Goal: Answer question/provide support: Answer question/provide support

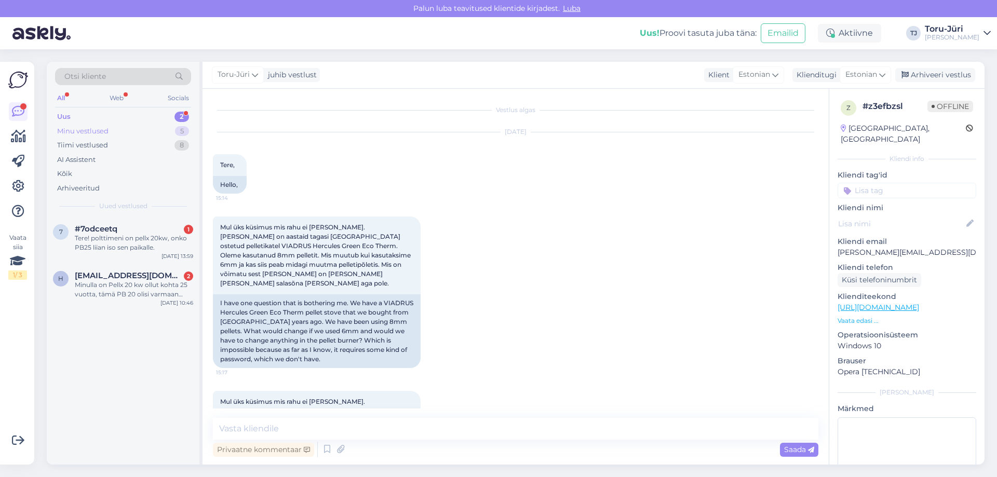
scroll to position [181, 0]
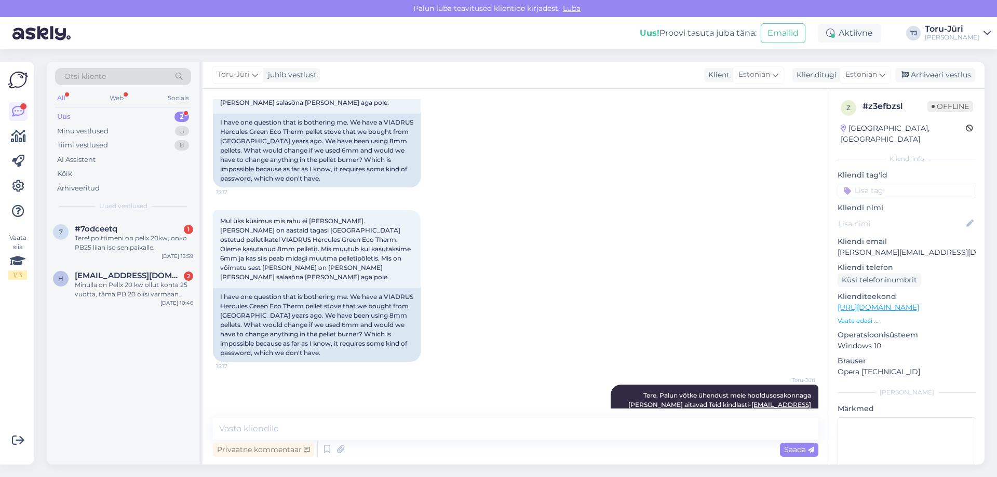
click at [74, 117] on div "Uus 2" at bounding box center [123, 117] width 136 height 15
click at [126, 245] on div "Tere! polttimeni on pellx 20kw, onko PB25 liian iso sen paikalle." at bounding box center [134, 243] width 118 height 19
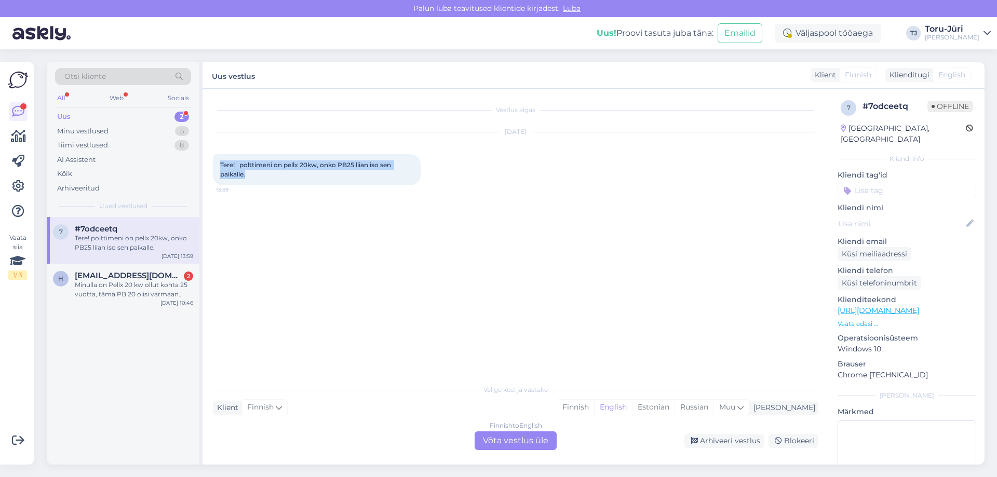
drag, startPoint x: 221, startPoint y: 164, endPoint x: 274, endPoint y: 180, distance: 55.4
click at [274, 180] on div "Tere! polttimeni on pellx 20kw, onko PB25 liian iso sen paikalle. 13:59" at bounding box center [317, 169] width 208 height 31
click at [113, 275] on span "[EMAIL_ADDRESS][DOMAIN_NAME]" at bounding box center [129, 275] width 108 height 9
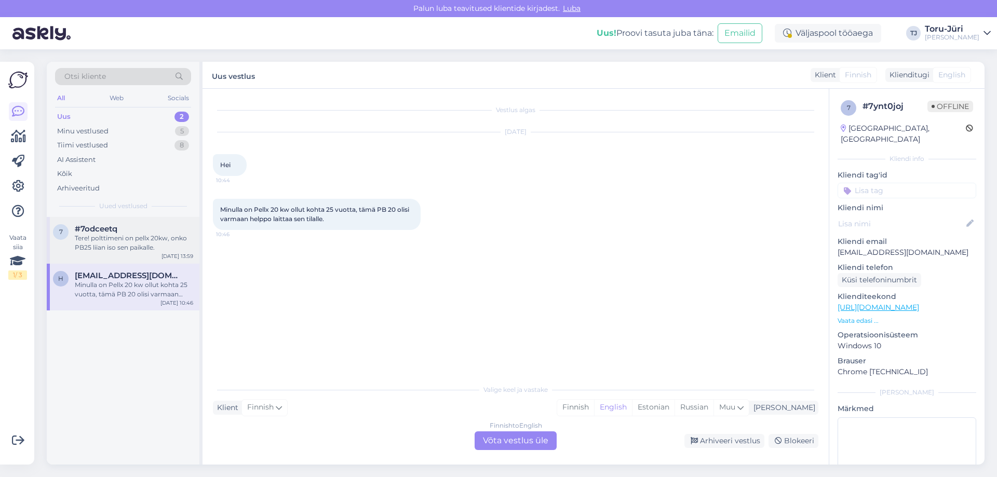
click at [163, 237] on div "Tere! polttimeni on pellx 20kw, onko PB25 liian iso sen paikalle." at bounding box center [134, 243] width 118 height 19
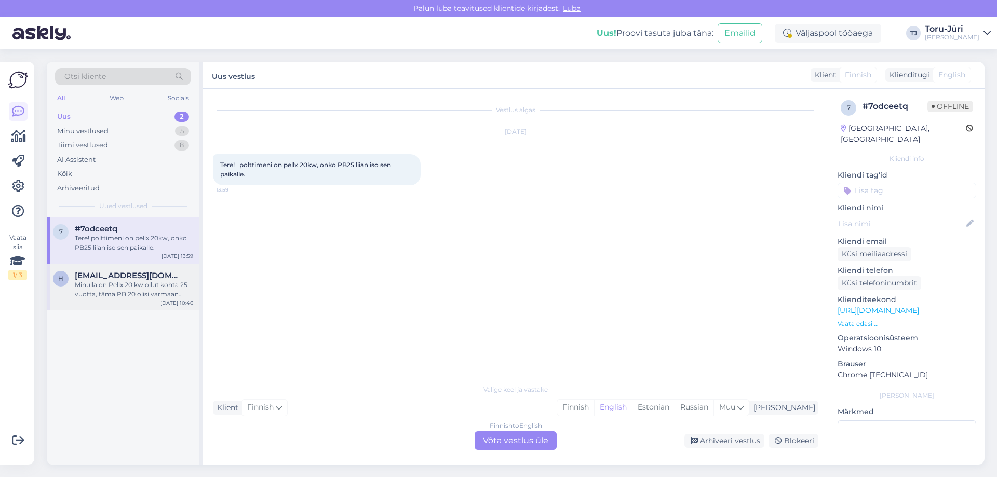
click at [152, 280] on span "[EMAIL_ADDRESS][DOMAIN_NAME]" at bounding box center [129, 275] width 108 height 9
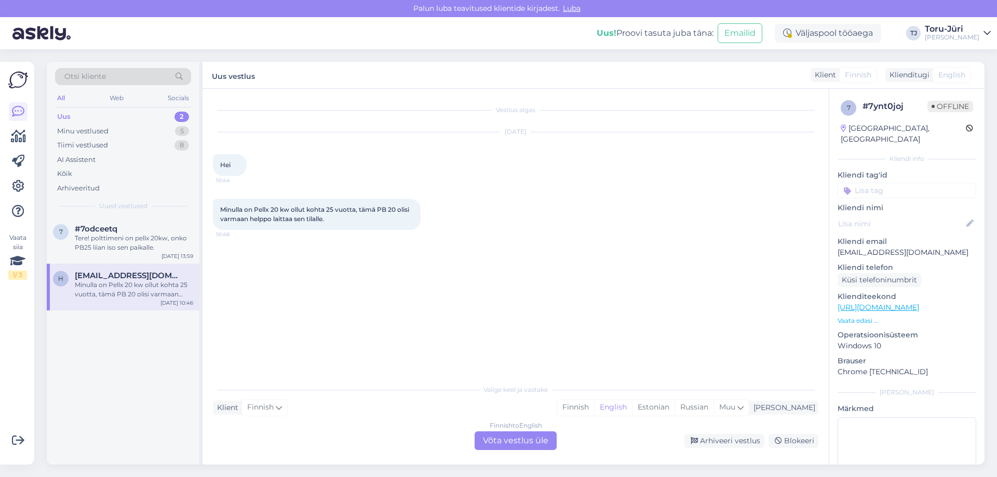
click at [506, 440] on div "Finnish to English Võta vestlus üle" at bounding box center [516, 441] width 82 height 19
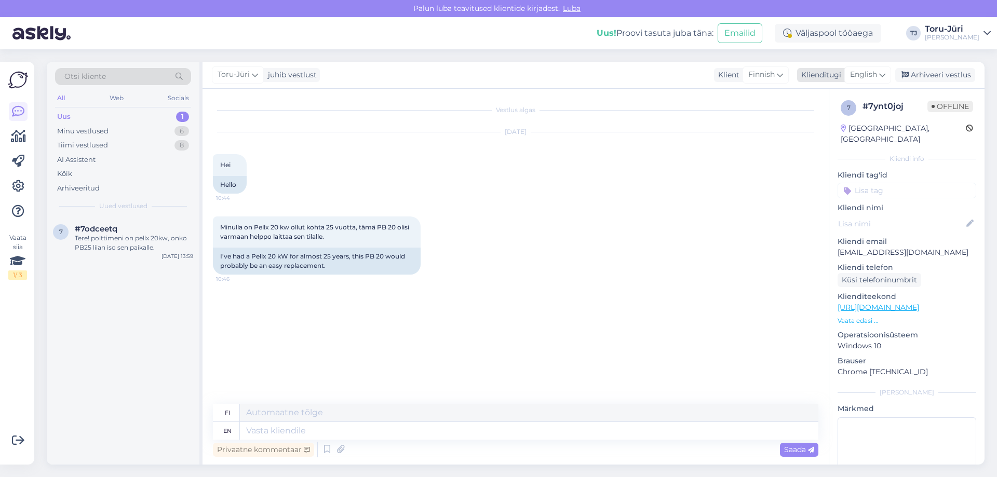
click at [887, 74] on div "English" at bounding box center [867, 74] width 47 height 17
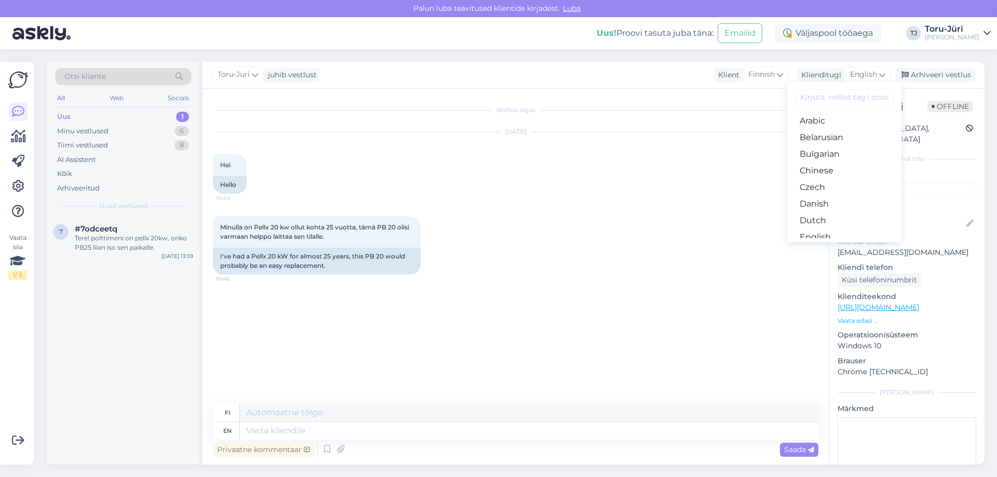
click at [826, 246] on link "Estonian" at bounding box center [844, 254] width 114 height 17
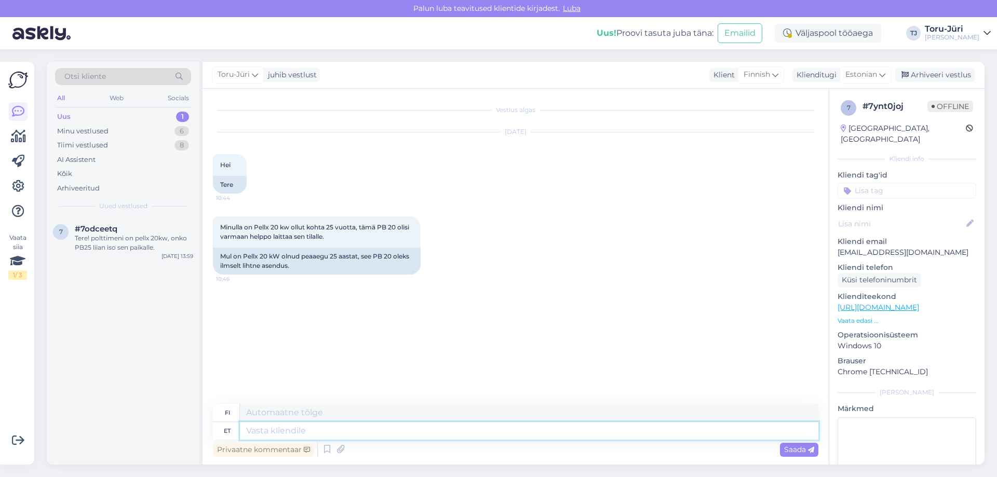
click at [274, 427] on textarea at bounding box center [529, 431] width 578 height 18
type textarea "Tere"
type textarea "Hei"
type textarea "Tere."
type textarea "Hei."
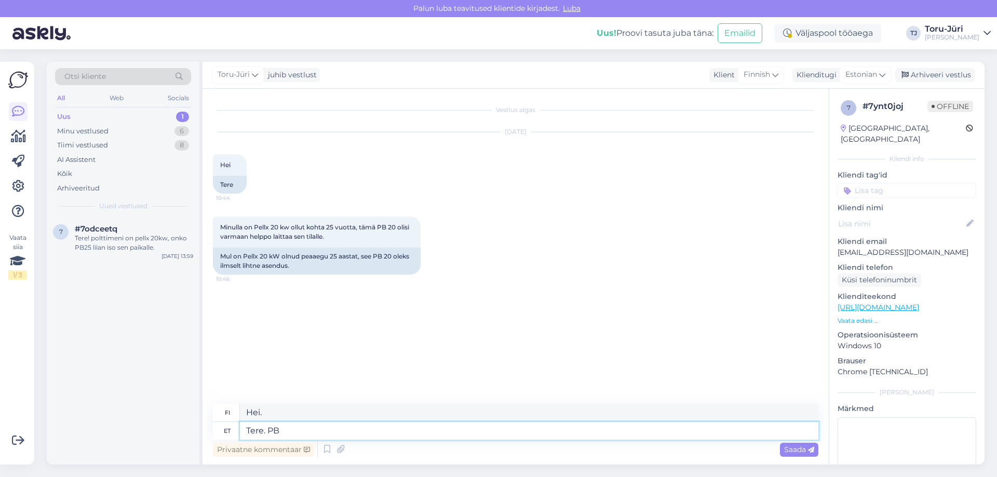
type textarea "Tere. PB"
type textarea "Hei. PB"
type textarea "Tere. PB20"
type textarea "Hei. PB20"
type textarea "Tere. PB20 oleks"
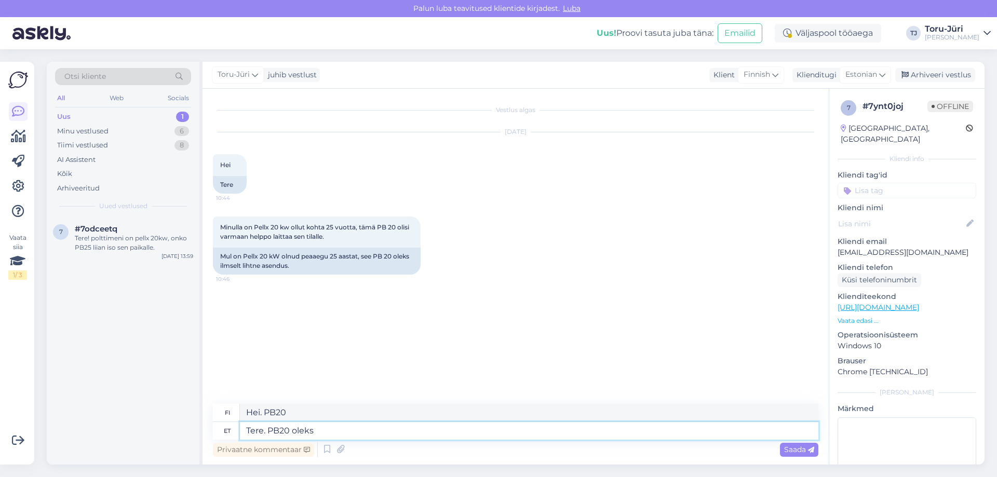
type textarea "Hei. PB20 olisi"
type textarea "Tere. PB20 oleks tõesti l"
type textarea "Hei. PB20 olisi todellakin [PERSON_NAME]."
type textarea "Tere. PB20 oleks tõesti lihtne"
type textarea "Hei. PB20 olisi todella helppo."
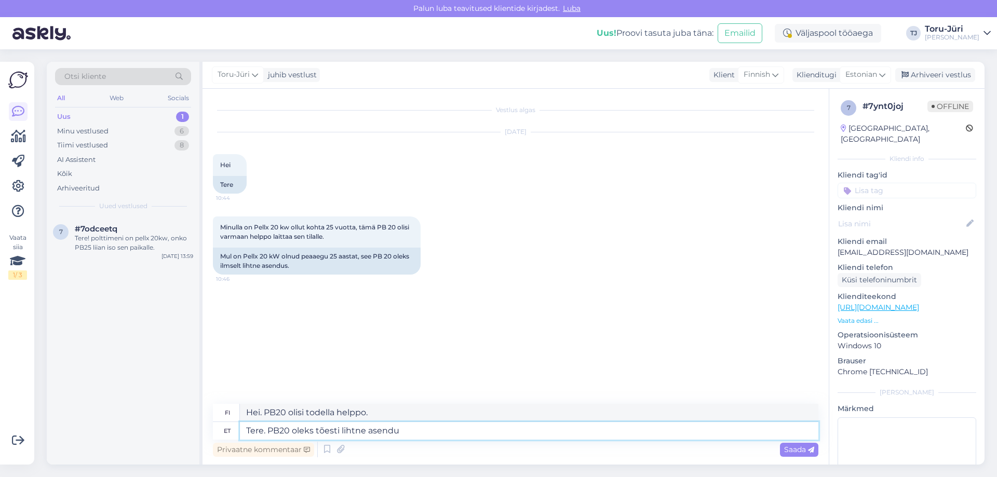
type textarea "Tere. PB20 oleks tõesti lihtne asendus"
type textarea "Hei. PB20 olisi todella helppo korvaaja."
type textarea "Tere. PB20 oleks tõesti lihtne asendus. Kas s"
type textarea "Hei. PB20 olisi todella helppo korvaaja. Onko se"
type textarea "Tere. PB20 oleks tõesti lihtne asendus. Kas soovi"
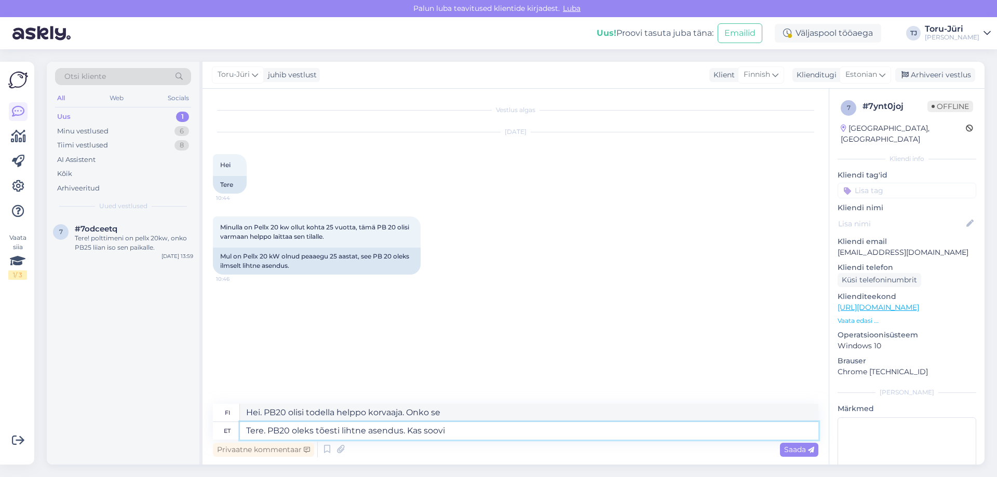
type textarea "Hei. PB20 olisi todella helppo korvaaja. Haluaisitko"
type textarea "Tere. PB20 oleks tõesti lihtne asendus. Kas sooviksite põletile pa"
type textarea "Hei. PB20 olisi todella helppo korvaaja. Voisitko suositella poltinta?"
type textarea "Tere. PB20 oleks tõesti lihtne asendus. Kas sooviksite põletile pakkumist?"
type textarea "Hei. PB20 olisi todella helppo korvaaja. Haluaisitko tarjouksen polttimesta?"
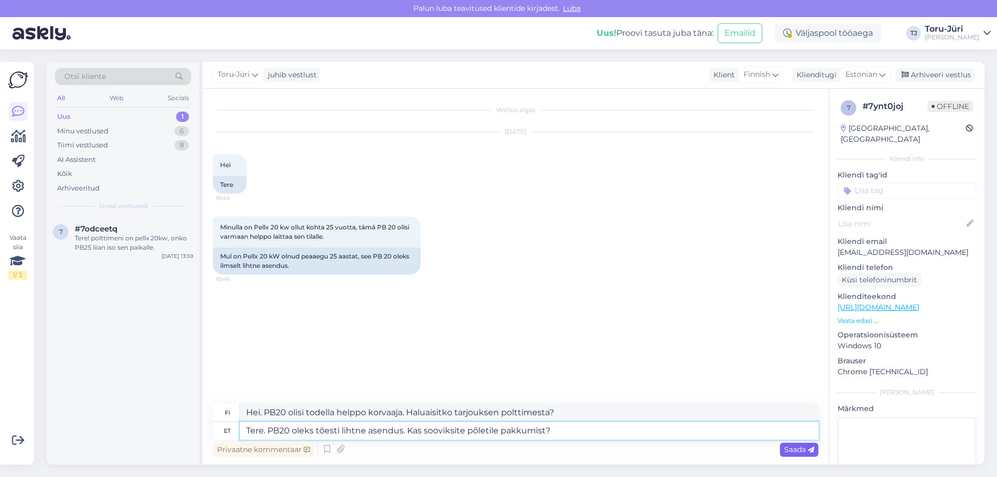
type textarea "Tere. PB20 oleks tõesti lihtne asendus. Kas sooviksite põletile pakkumist?"
click at [801, 450] on span "Saada" at bounding box center [799, 449] width 30 height 9
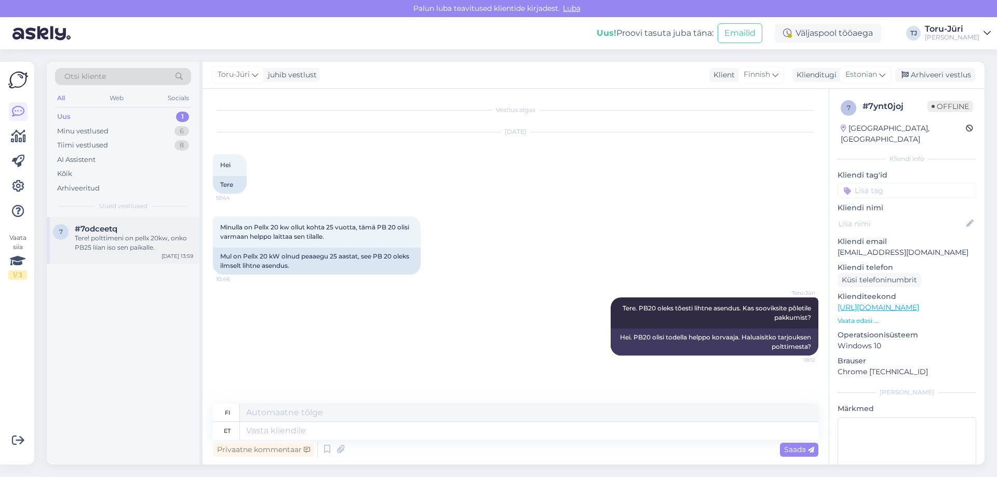
click at [111, 239] on div "Tere! polttimeni on pellx 20kw, onko PB25 liian iso sen paikalle." at bounding box center [134, 243] width 118 height 19
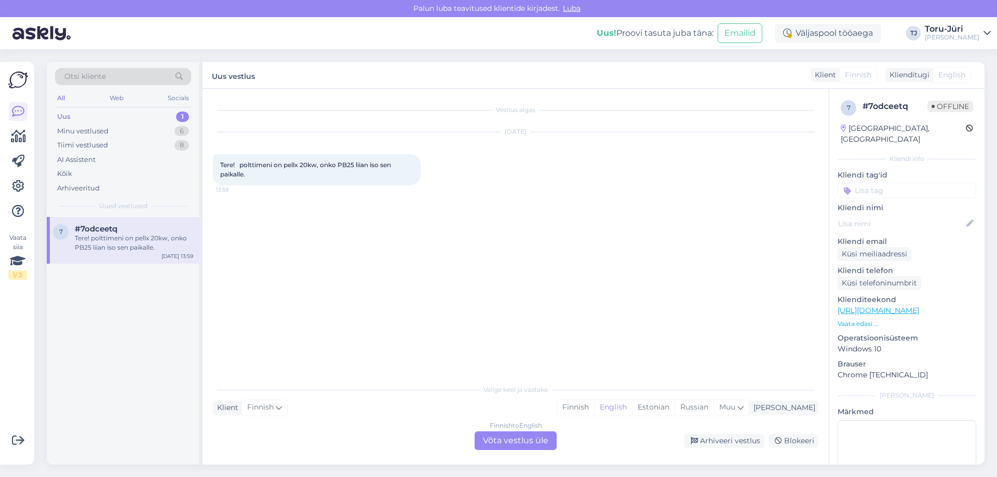
click at [530, 442] on div "Finnish to English Võta vestlus üle" at bounding box center [516, 441] width 82 height 19
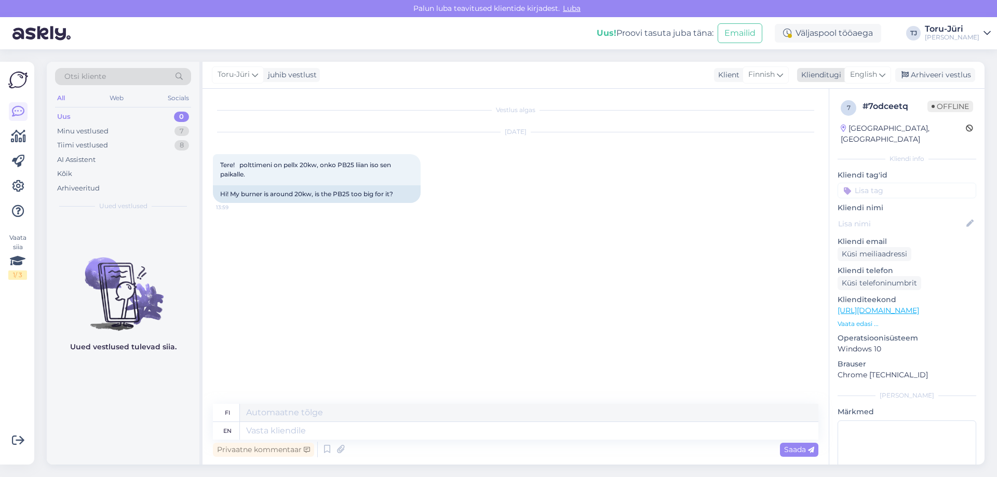
click at [882, 72] on icon at bounding box center [882, 74] width 6 height 11
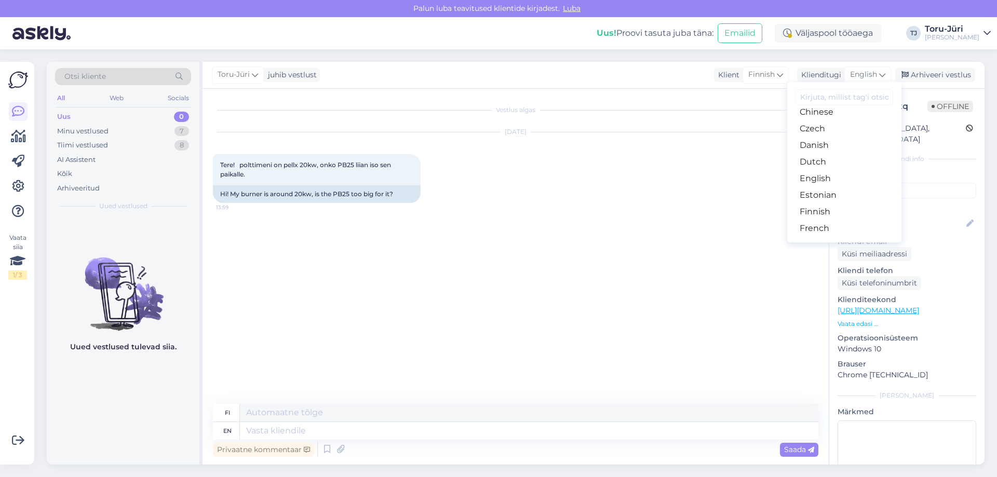
scroll to position [52, 0]
click at [834, 202] on link "Estonian" at bounding box center [844, 202] width 114 height 17
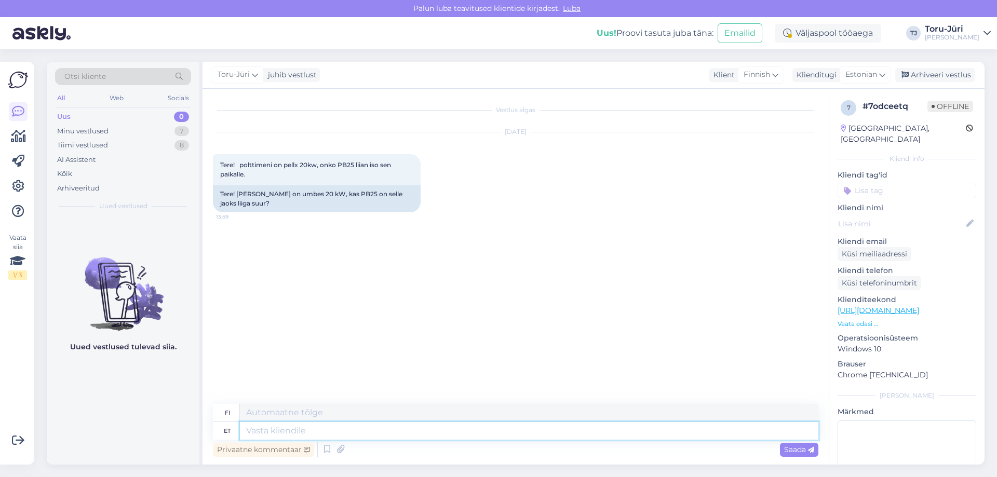
click at [284, 431] on textarea at bounding box center [529, 431] width 578 height 18
type textarea "Tere."
type textarea "Hei."
type textarea "Tere. Ei"
type textarea "Hei. Ei"
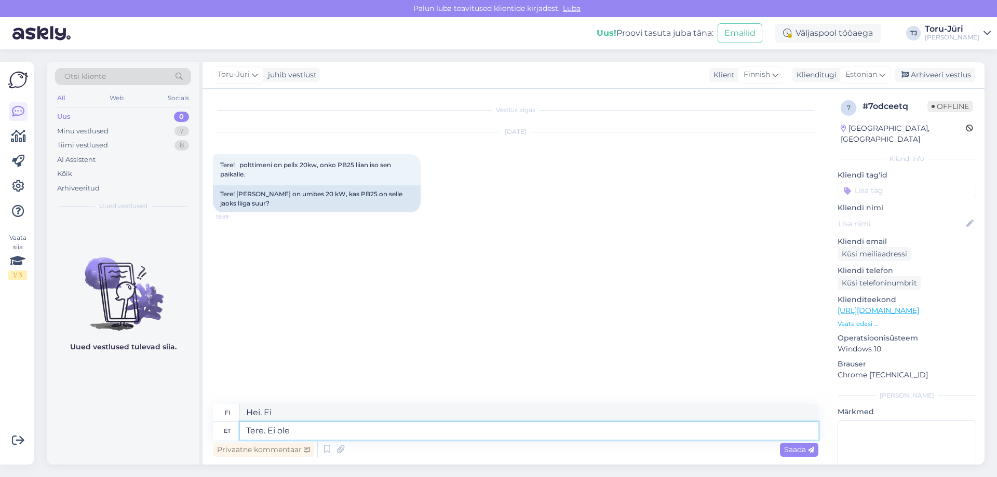
type textarea "Tere. Ei ole"
type textarea "Hei. Ei."
type textarea "Tere. Ei ole liialt su"
type textarea "Hei. Ei se ole liikaa."
type textarea "Tere. Ei ole liialt suur,"
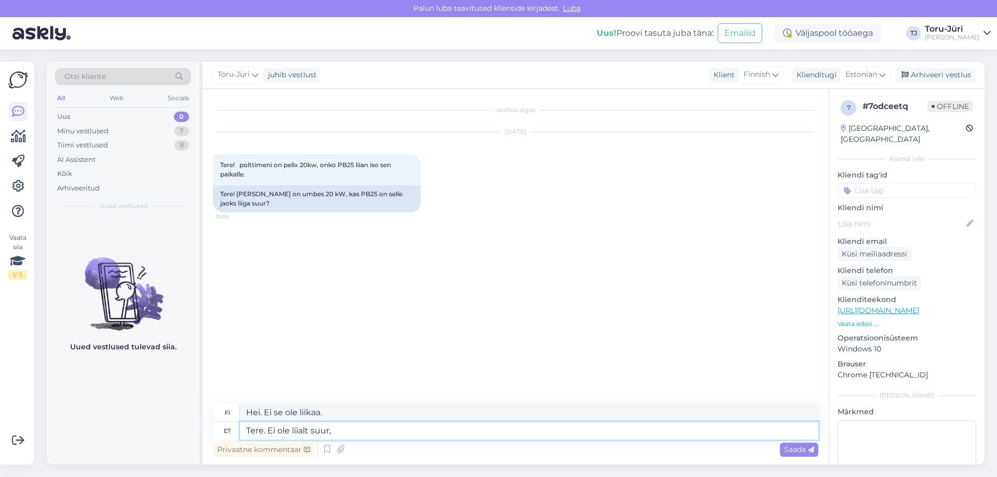
type textarea "Hei. Se ei ole liian iso."
type textarea "Tere. Ei ole liialt suur, a"
type textarea "Hei, se ei ole liian iso."
type textarea "Tere. Ei ole liialt suur, aga"
type textarea "Hei. Se ei ole liian iso, mutta"
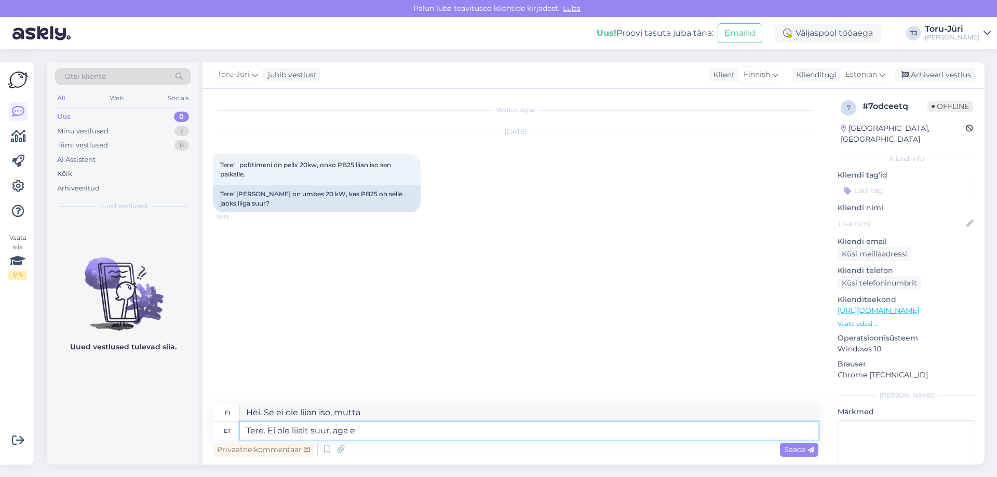
type textarea "Tere. Ei ole liialt suur, aga e"
type textarea "Hei. Se ei ole liian iso, mutta..."
type textarea "Tere. Ei ole liialt suur, aga ei o"
type textarea "Hei. Se ei ole liian iso, mutta ei kuitenkaan."
type textarea "Tere. Ei ole liialt suur, aga ei ole m"
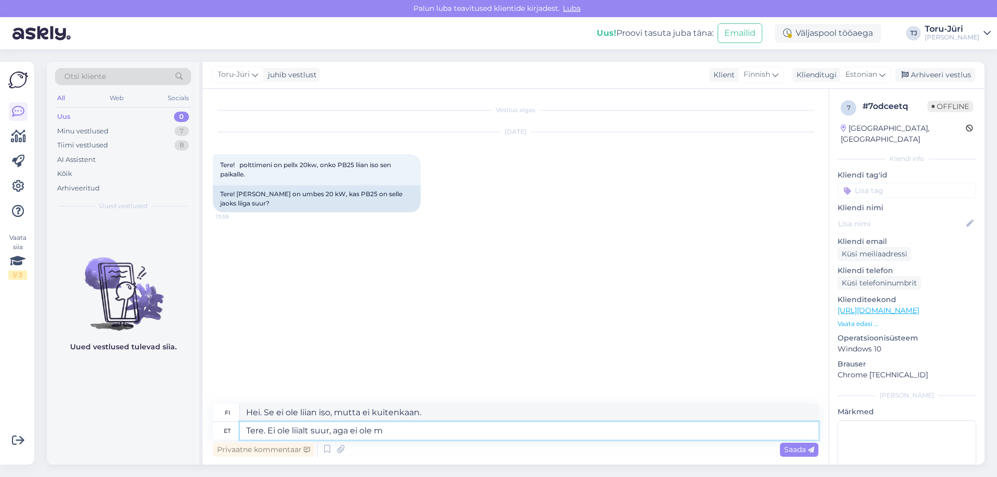
type textarea "Hei. Se ei ole liian iso, mutta ei kuitenkaan"
type textarea "Tere. Ei ole liialt suur, aga ei ole mõtet"
type textarea "Hei. Se ei ole liian iso, mutta siinä ei ole järkeä."
type textarea "Tere. Ei ole liialt suur, aga ei ole mõtet panna"
type textarea "Hei. Se ei ole liian iso, mutta sitä ei ole mitään järkeä laittaa päälle."
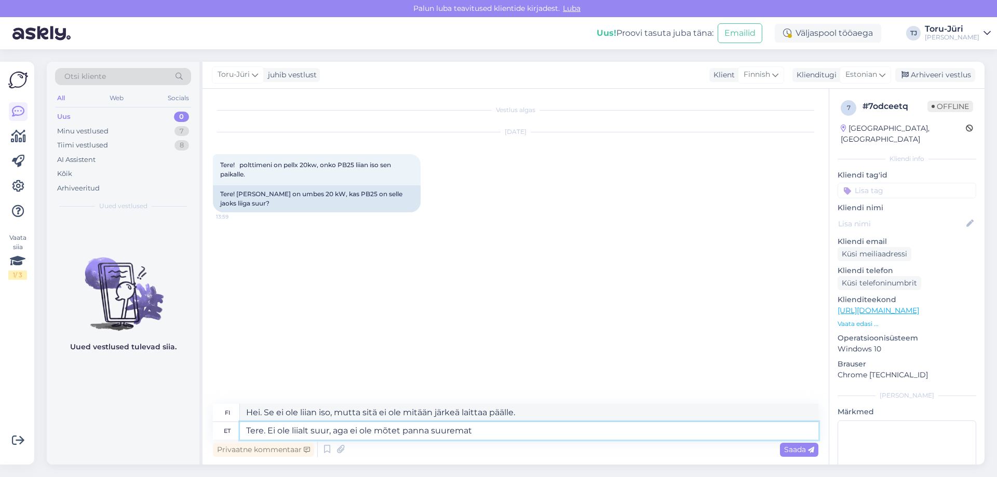
type textarea "Tere. Ei ole liialt suur, aga ei ole mõtet panna suuremat"
type textarea "Hei. Se ei ole liian iso, mutta ei ole mitään järkeä laittaa sitä isommaksi."
type textarea "Tere. Ei ole liialt suur, aga ei ole mõtet panna suuremat põletit ku"
type textarea "Hei. Se ei ole liian iso, mutta ei ole mitään järkeä laittaa siihen isompaa pol…"
type textarea "Tere. Ei ole liialt suur, aga ei ole mõtet panna suuremat põletit kui"
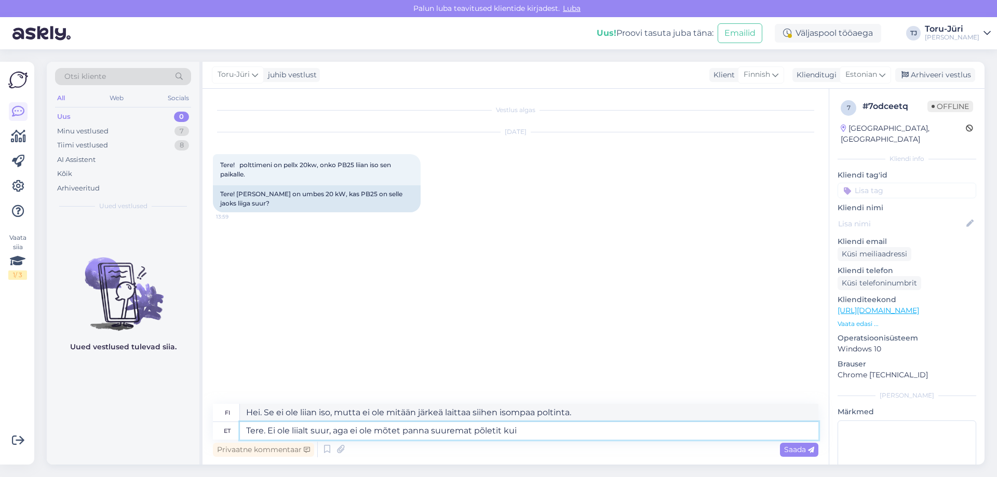
type textarea "Hei. Se ei ole liian iso, mutta isompaa poltinta ei kannata laittaa."
type textarea "Tere. Ei ole liialt suur, aga ei ole mõtet panna suuremat põletit [PERSON_NAME]…"
type textarea "Hei. Se ei ole liian iso, mutta ei ole mitään järkeä laittaa poltinta, joka on …"
type textarea "Tere. Ei ole liialt suur, aga ei ole mõtet panna suuremat põletit [PERSON_NAME]…"
type textarea "Hei. Se ei ole liian iso, mutta ei ole mitään järkeä laittaa poltinta, joka on …"
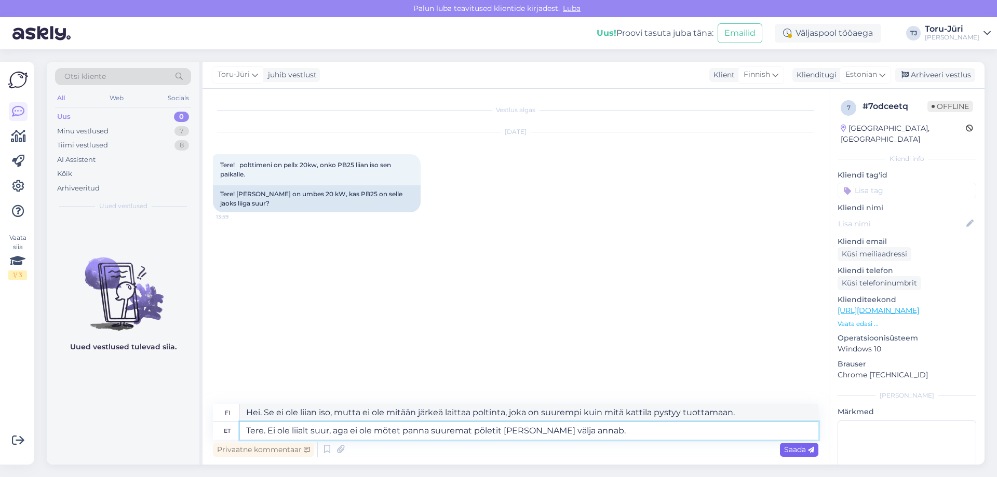
type textarea "Tere. Ei ole liialt suur, aga ei ole mõtet panna suuremat põletit [PERSON_NAME]…"
click at [805, 454] on span "Saada" at bounding box center [799, 449] width 30 height 9
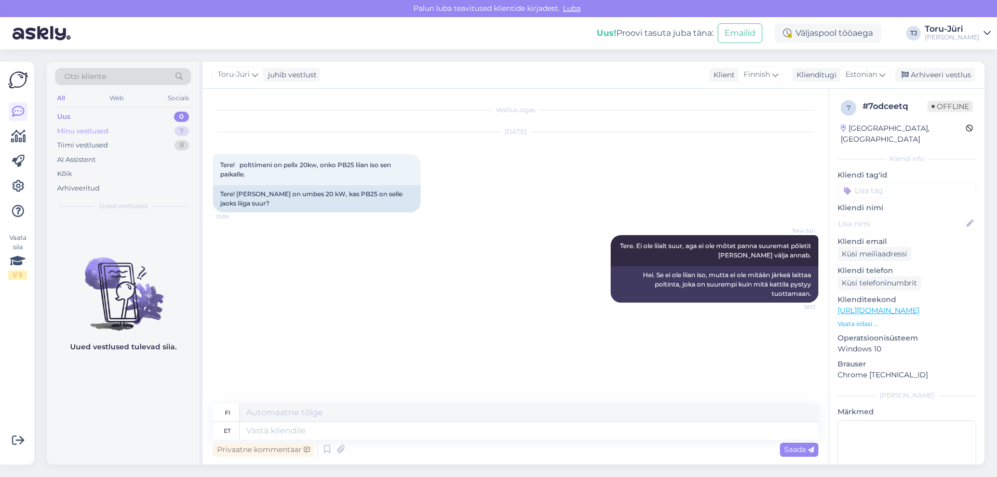
click at [109, 129] on div "Minu vestlused 7" at bounding box center [123, 131] width 136 height 15
